Goal: Task Accomplishment & Management: Manage account settings

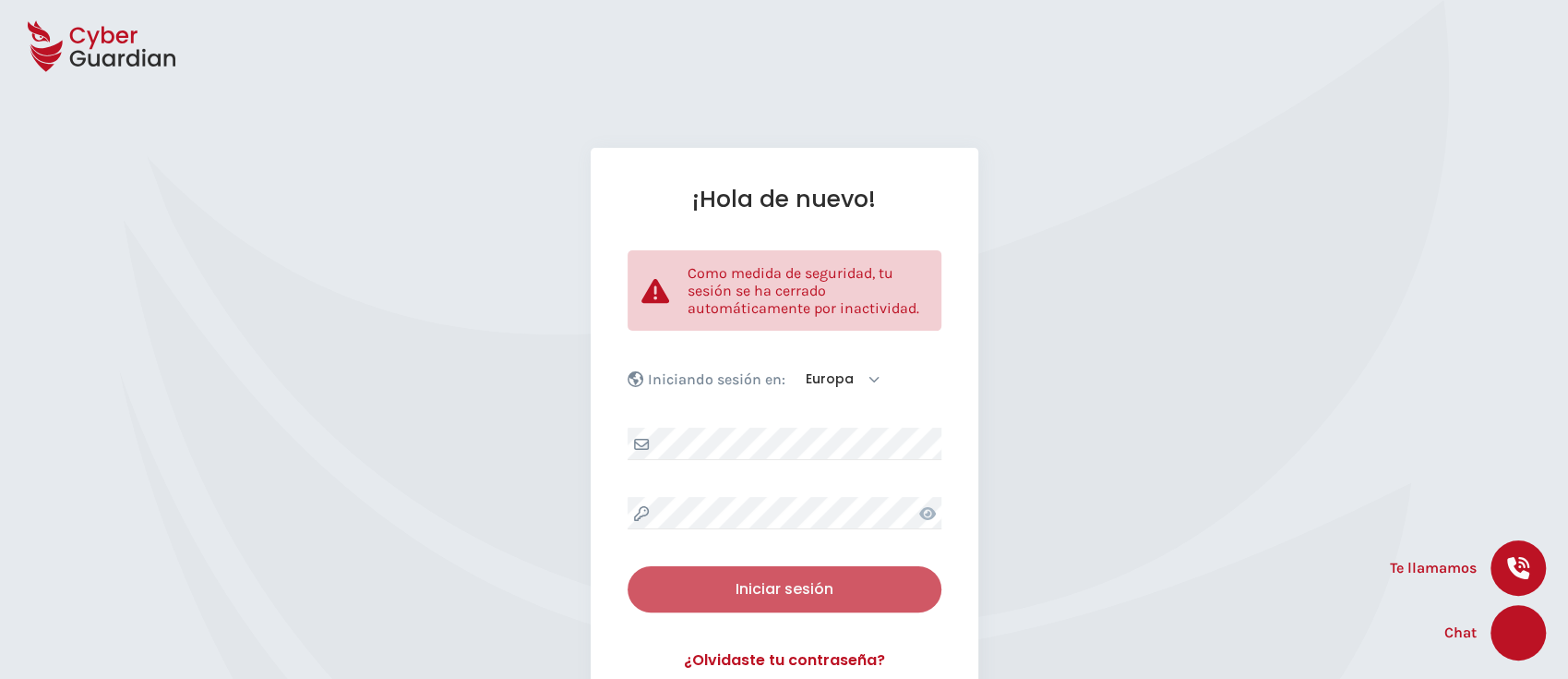
click at [794, 573] on button "Iniciar sesión" at bounding box center [784, 589] width 314 height 46
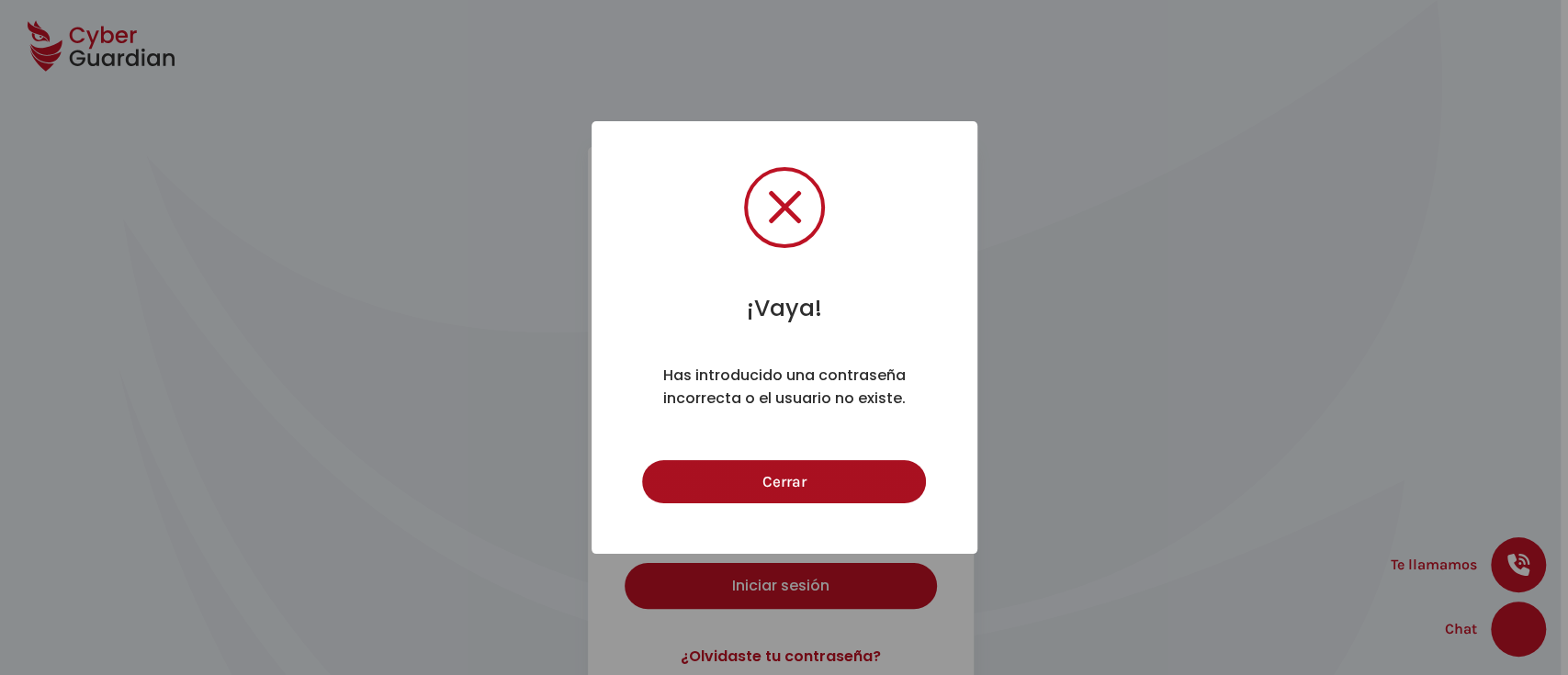
click at [800, 476] on button "Cerrar" at bounding box center [784, 481] width 284 height 44
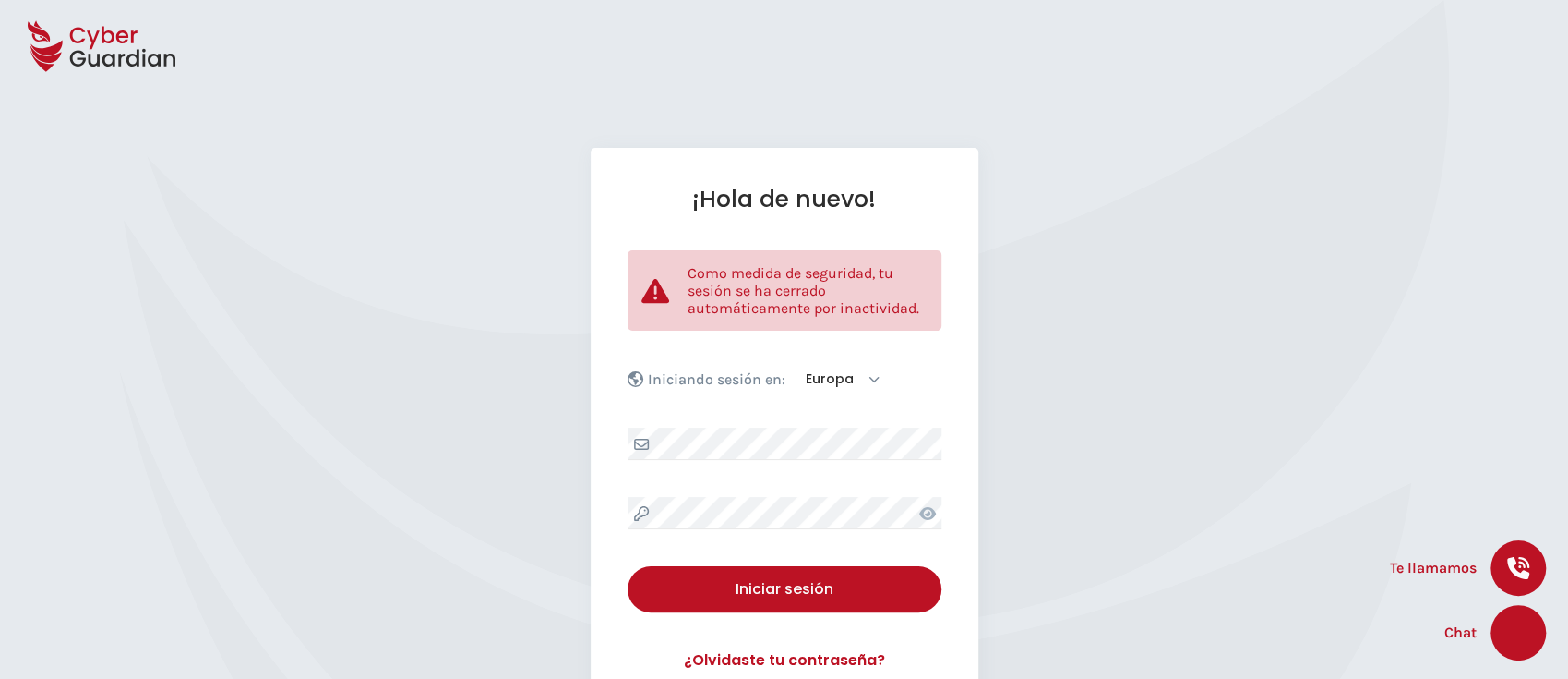
click at [914, 515] on div at bounding box center [928, 513] width 28 height 33
